Goal: Navigation & Orientation: Find specific page/section

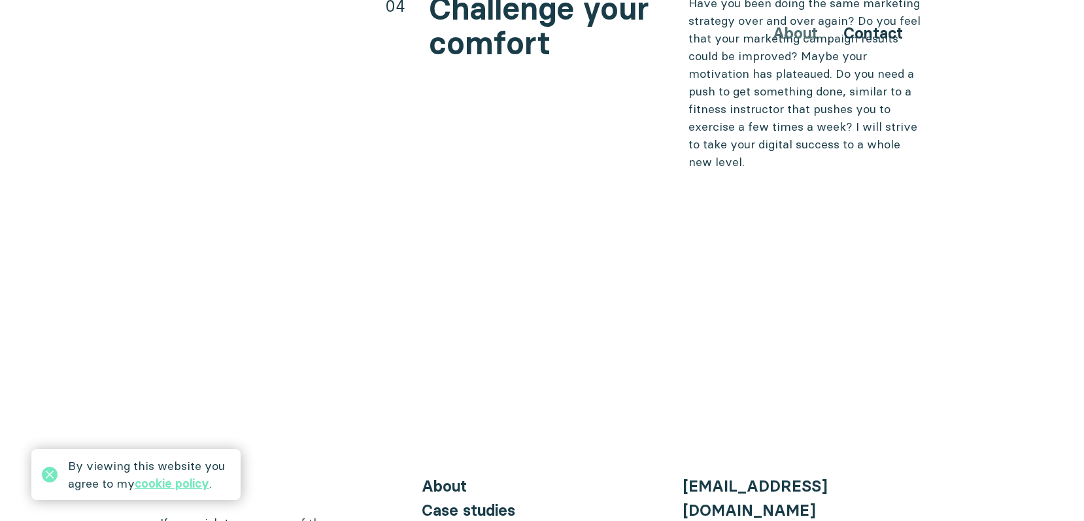
scroll to position [5297, 0]
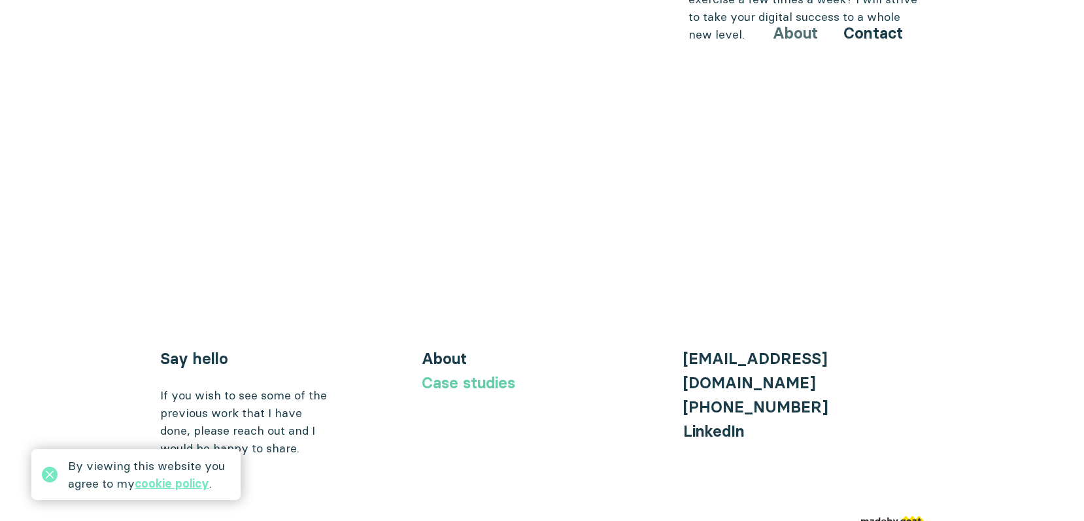
click at [474, 373] on link "Case studies" at bounding box center [469, 382] width 94 height 19
click at [468, 373] on link "Case studies" at bounding box center [469, 382] width 94 height 19
click at [184, 481] on link "cookie policy" at bounding box center [172, 483] width 75 height 15
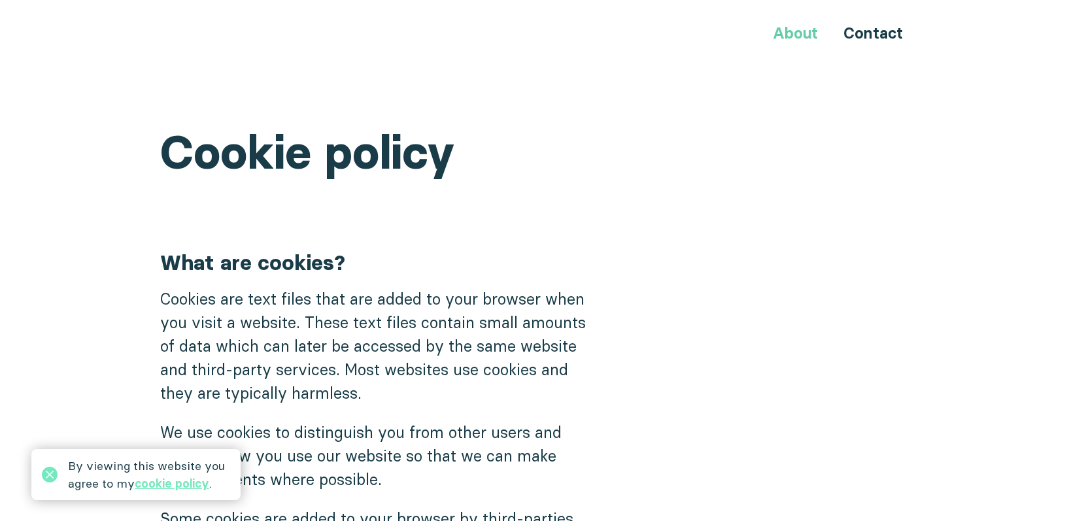
click at [783, 35] on link "About" at bounding box center [795, 33] width 45 height 19
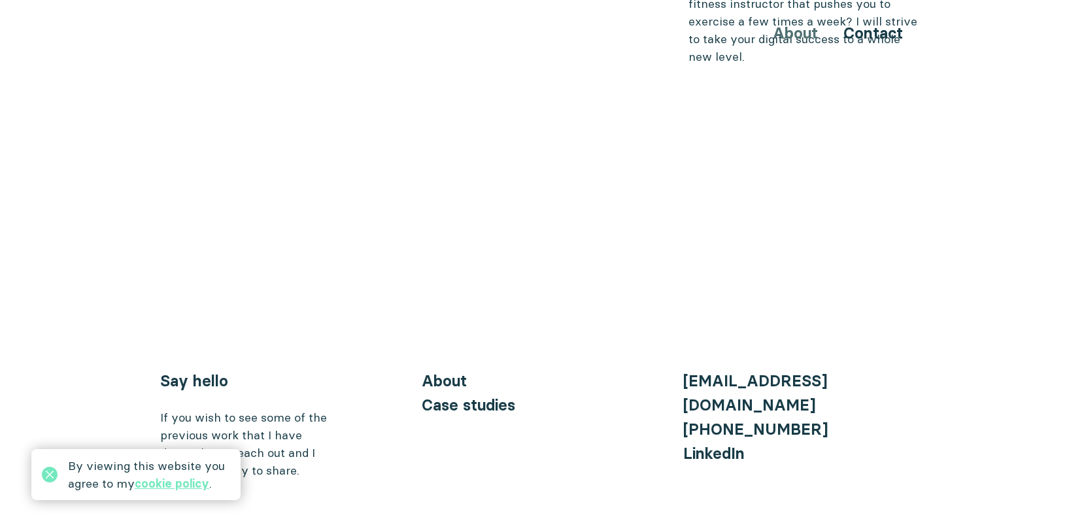
scroll to position [5297, 0]
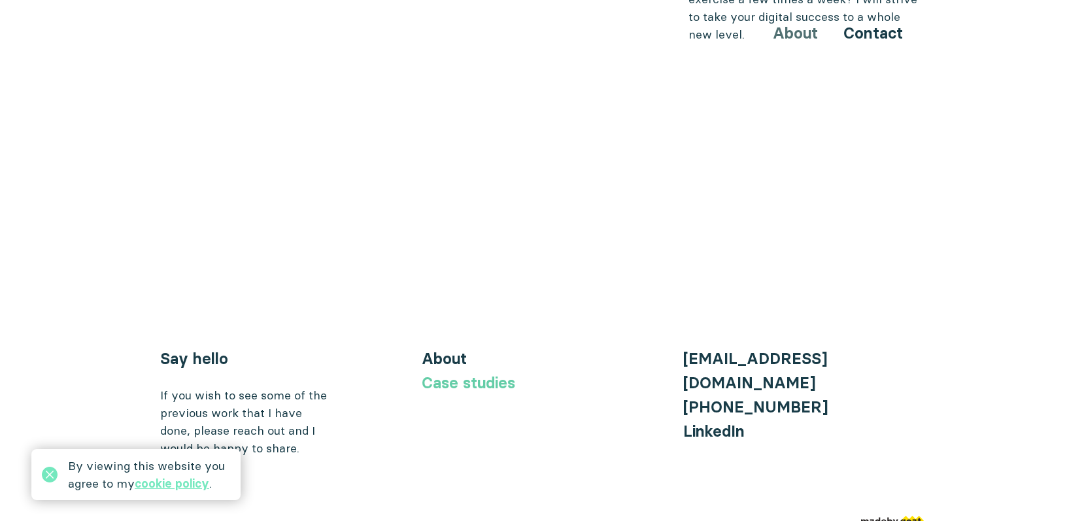
click at [481, 373] on link "Case studies" at bounding box center [469, 382] width 94 height 19
click at [456, 349] on link "About" at bounding box center [444, 358] width 45 height 19
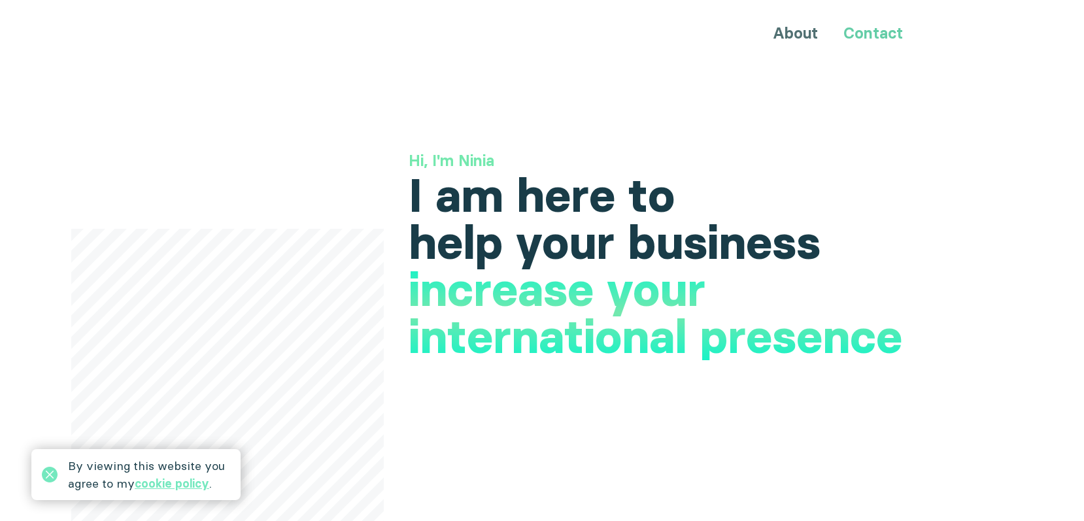
click at [895, 42] on link "Contact" at bounding box center [873, 33] width 60 height 19
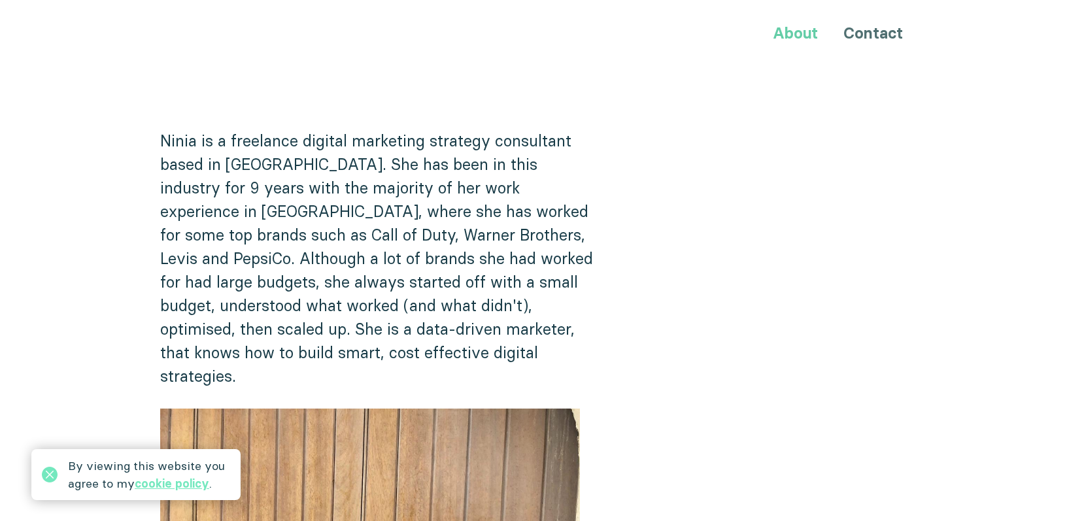
click at [784, 39] on link "About" at bounding box center [795, 33] width 45 height 19
